Goal: Task Accomplishment & Management: Manage account settings

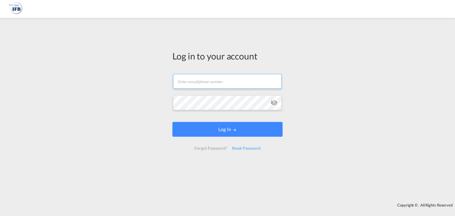
type input "[EMAIL_ADDRESS][DOMAIN_NAME]"
click at [152, 111] on div "Log in to your account coco-szcn@ifbgroup.net.cn Email field is required Passwo…" at bounding box center [227, 111] width 455 height 180
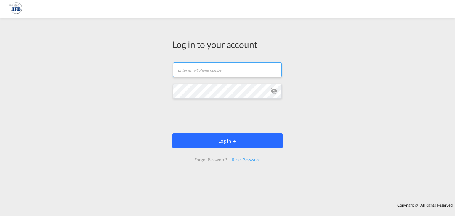
type input "[EMAIL_ADDRESS][DOMAIN_NAME]"
click at [223, 143] on button "Log In" at bounding box center [227, 141] width 110 height 15
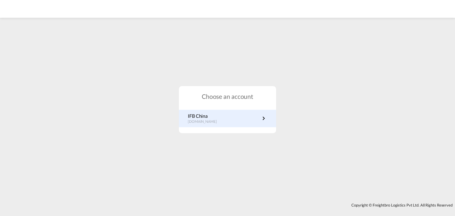
click at [227, 117] on link "IFB China cn.portal.ifb.com" at bounding box center [227, 119] width 79 height 12
